Goal: Task Accomplishment & Management: Manage account settings

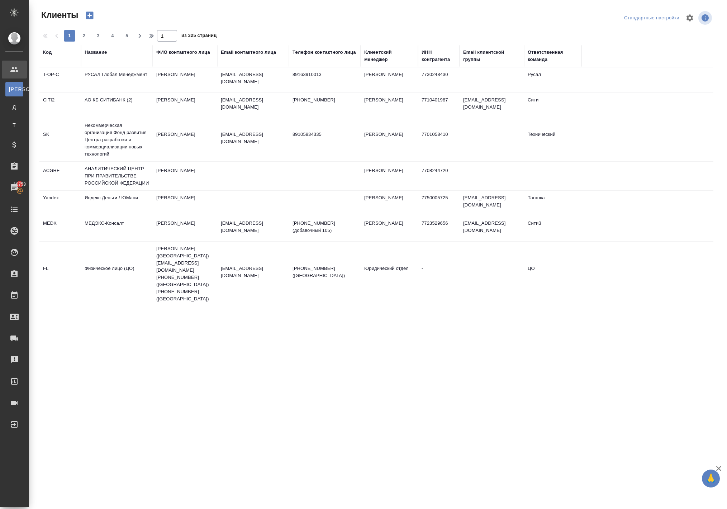
select select "RU"
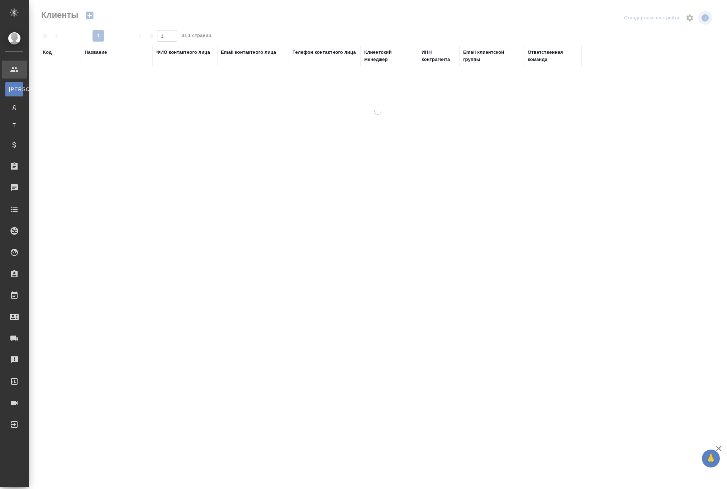
select select "RU"
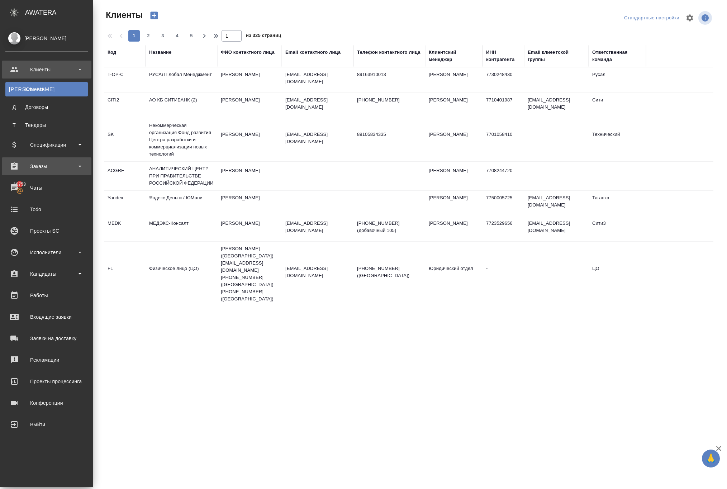
click at [49, 169] on div "Заказы" at bounding box center [46, 166] width 82 height 11
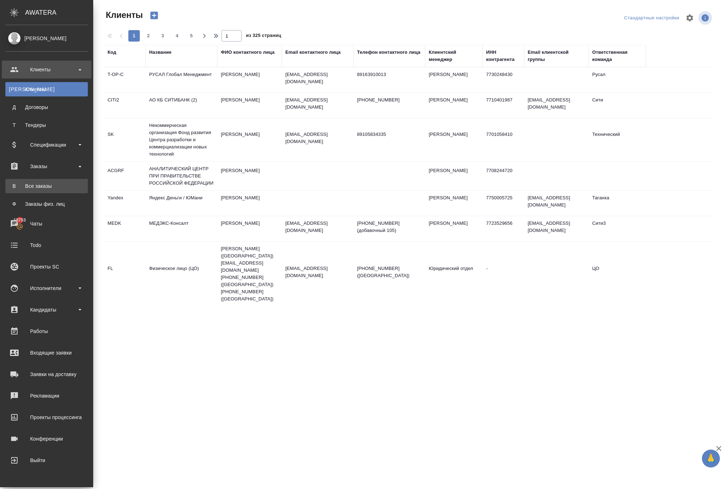
click at [63, 186] on div "Все заказы" at bounding box center [46, 186] width 75 height 7
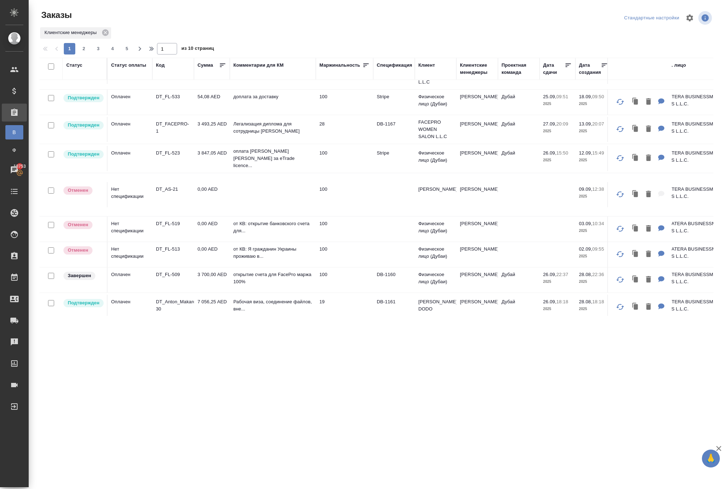
scroll to position [72, 0]
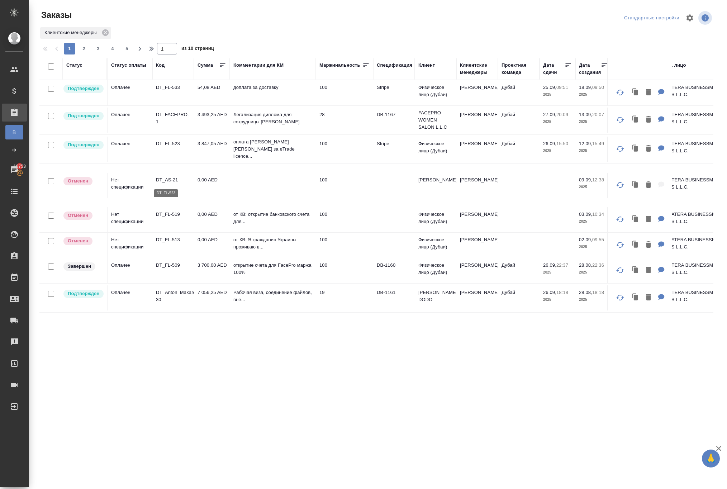
click at [171, 147] on p "DT_FL-523" at bounding box center [173, 143] width 34 height 7
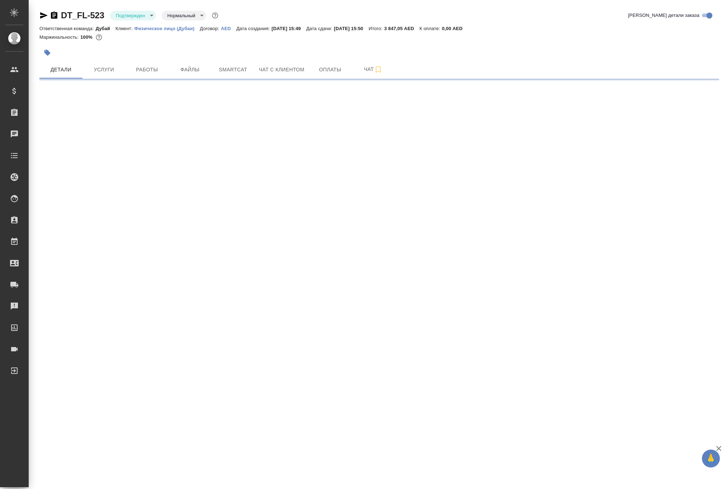
select select "RU"
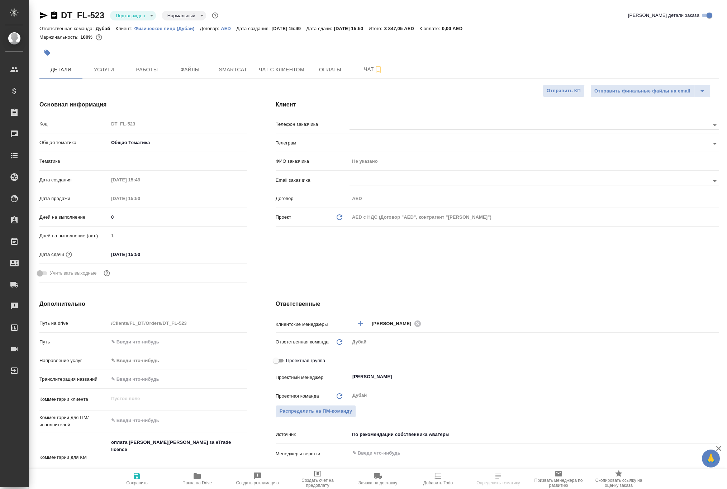
type textarea "x"
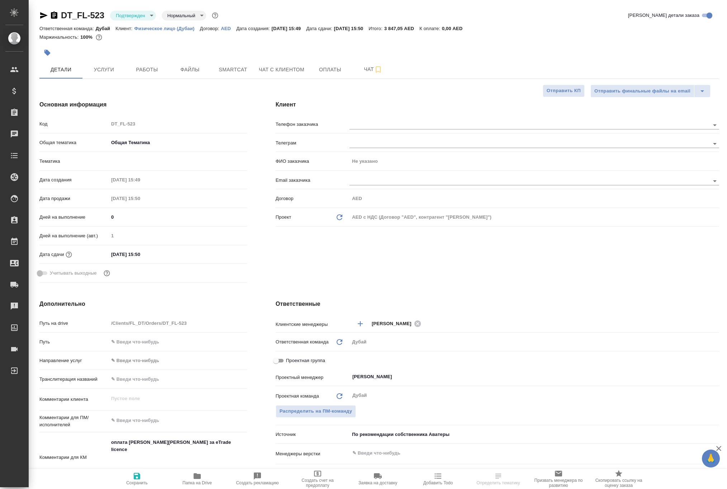
type textarea "x"
click at [102, 79] on button "Услуги" at bounding box center [103, 70] width 43 height 18
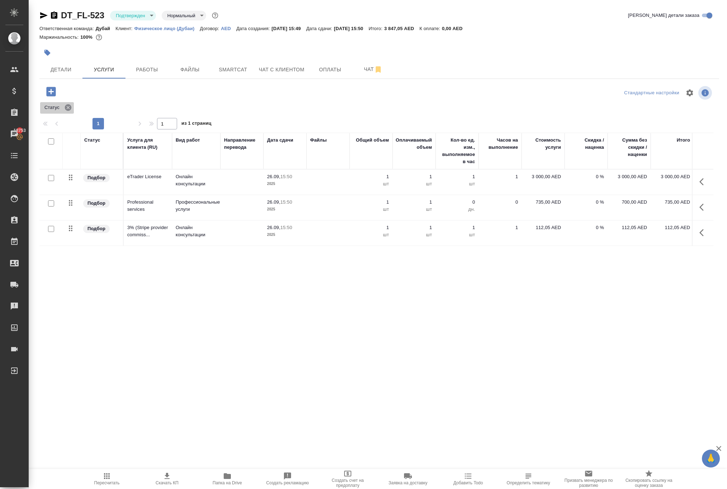
click at [71, 111] on icon at bounding box center [68, 107] width 6 height 6
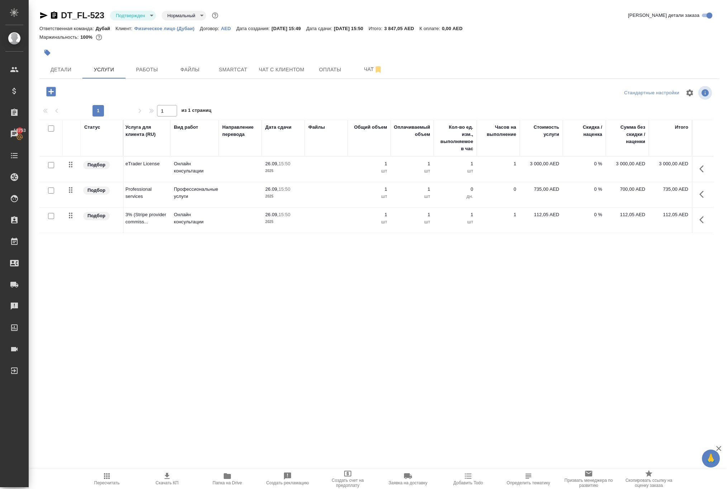
scroll to position [0, 2]
